Goal: Task Accomplishment & Management: Complete application form

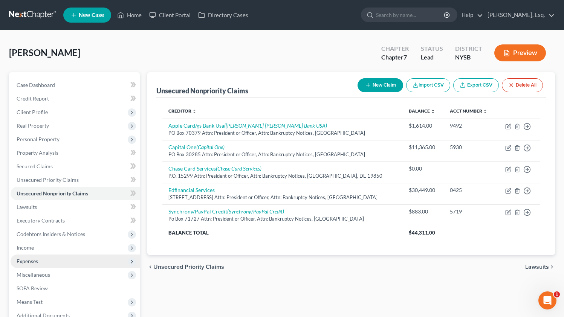
click at [71, 258] on span "Expenses" at bounding box center [75, 262] width 129 height 14
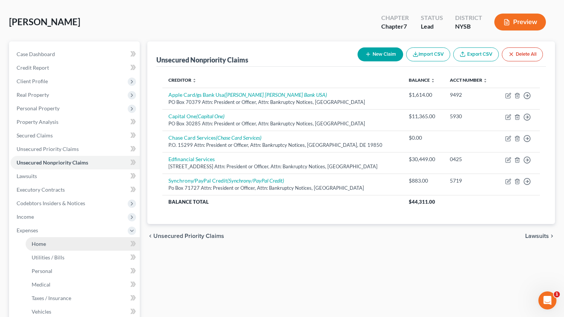
scroll to position [47, 0]
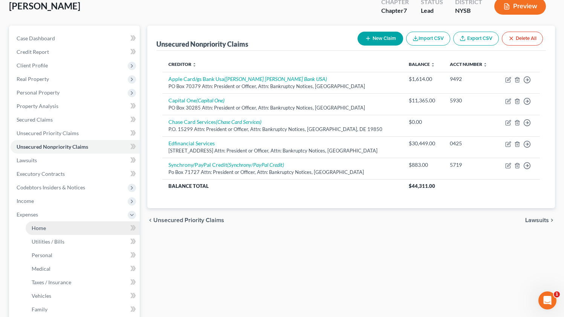
click at [103, 228] on link "Home" at bounding box center [83, 228] width 114 height 14
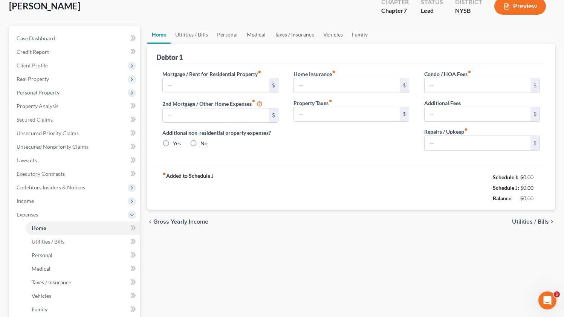
type input "3,850.00"
type input "0.00"
radio input "true"
type input "0.00"
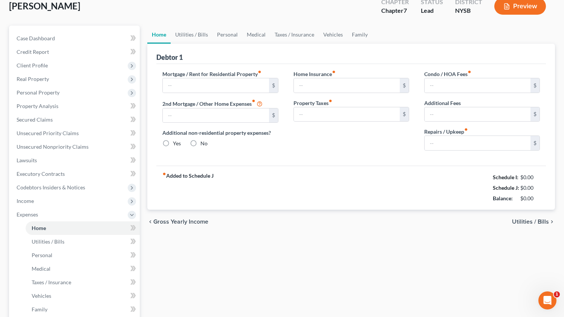
type input "0.00"
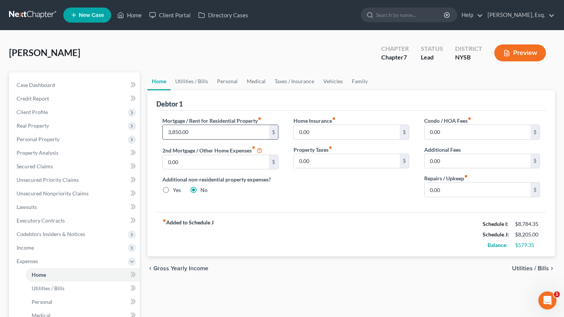
drag, startPoint x: 222, startPoint y: 132, endPoint x: 193, endPoint y: 137, distance: 29.4
click at [194, 137] on input "3,850.00" at bounding box center [216, 132] width 106 height 14
click at [319, 82] on link "Vehicles" at bounding box center [333, 81] width 29 height 18
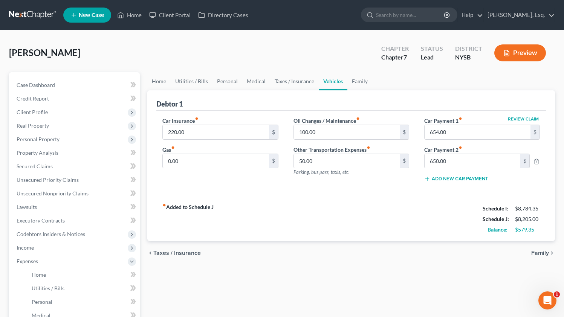
click at [534, 117] on button "Review Claim" at bounding box center [522, 119] width 33 height 5
select select "19"
select select "0"
select select "2"
select select "0"
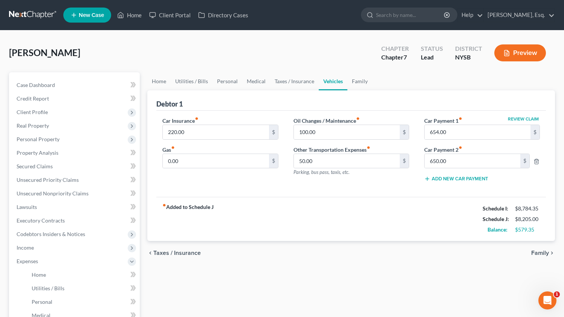
select select "0"
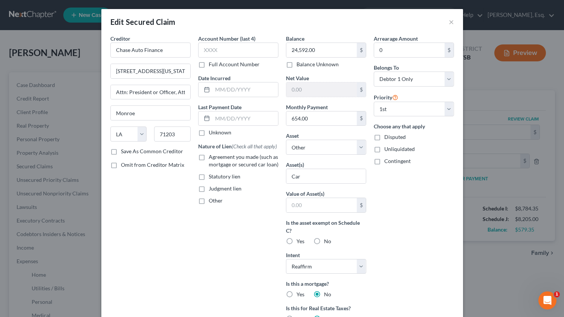
click at [455, 25] on div "Edit Secured Claim ×" at bounding box center [281, 22] width 361 height 26
click at [450, 21] on button "×" at bounding box center [450, 21] width 5 height 9
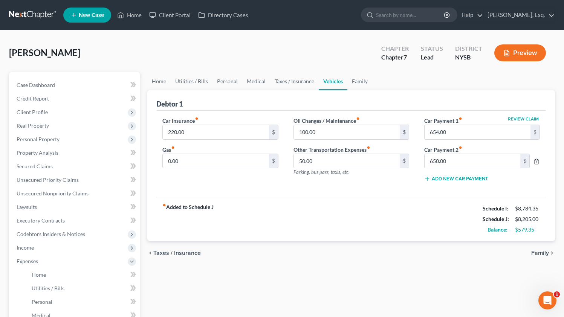
click at [536, 160] on icon "button" at bounding box center [536, 162] width 6 height 6
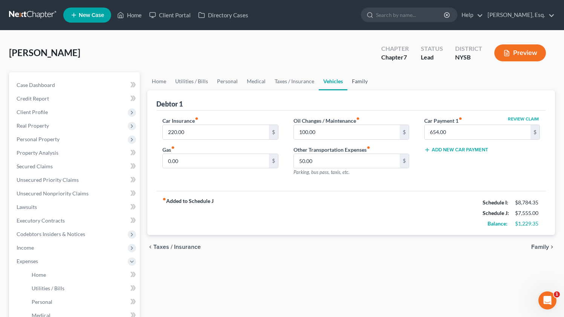
click at [354, 82] on link "Family" at bounding box center [359, 81] width 25 height 18
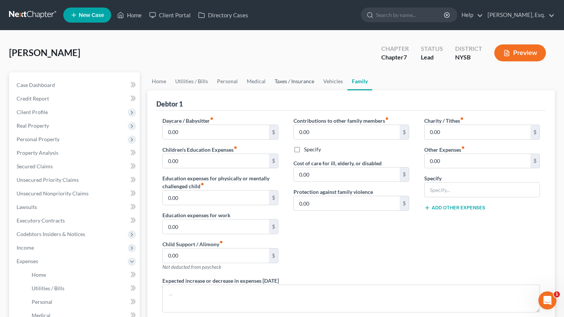
click at [288, 79] on link "Taxes / Insurance" at bounding box center [294, 81] width 49 height 18
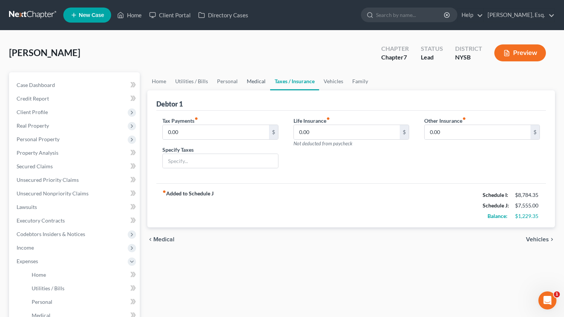
click at [245, 78] on link "Medical" at bounding box center [256, 81] width 28 height 18
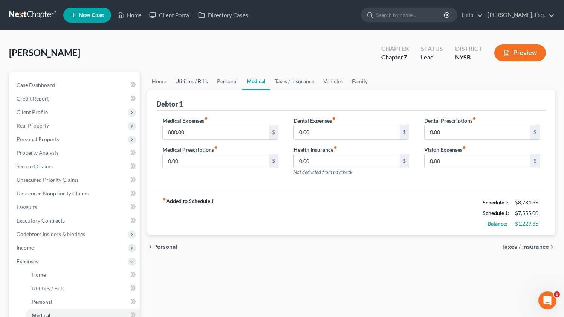
click at [196, 79] on link "Utilities / Bills" at bounding box center [192, 81] width 42 height 18
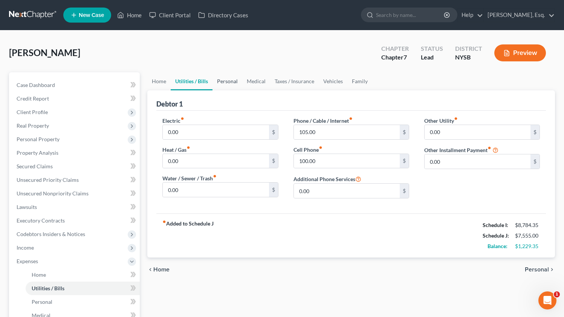
click at [226, 82] on link "Personal" at bounding box center [227, 81] width 30 height 18
